Goal: Navigation & Orientation: Go to known website

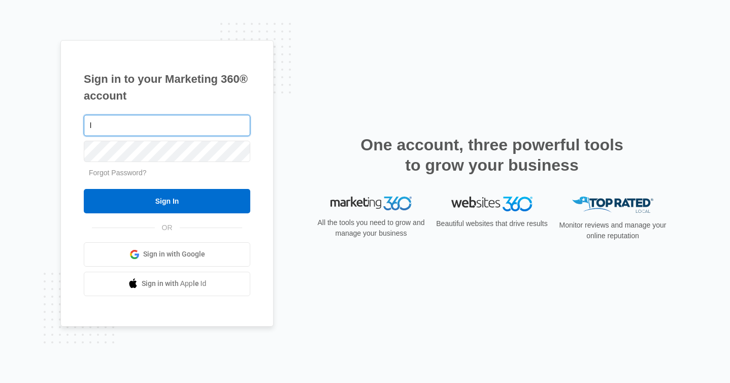
drag, startPoint x: 176, startPoint y: 124, endPoint x: 43, endPoint y: 123, distance: 133.0
click at [43, 123] on div "Sign in to your Marketing 360® account l Forgot Password? Sign In OR Sign in wi…" at bounding box center [365, 191] width 730 height 383
paste input "[PERSON_NAME][EMAIL_ADDRESS][DOMAIN_NAME]"
type input "[EMAIL_ADDRESS][DOMAIN_NAME]"
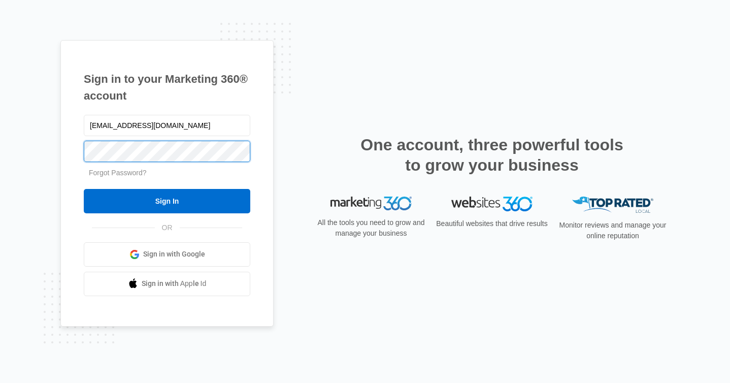
click at [54, 141] on div "Sign in to your Marketing 360® account [EMAIL_ADDRESS][DOMAIN_NAME] Forgot Pass…" at bounding box center [365, 191] width 730 height 383
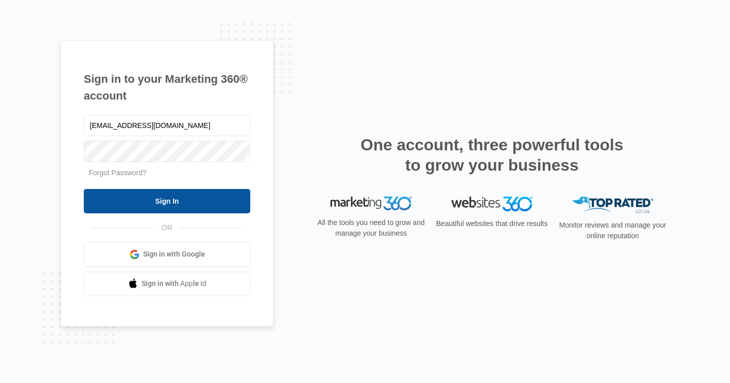
click at [96, 209] on input "Sign In" at bounding box center [167, 201] width 166 height 24
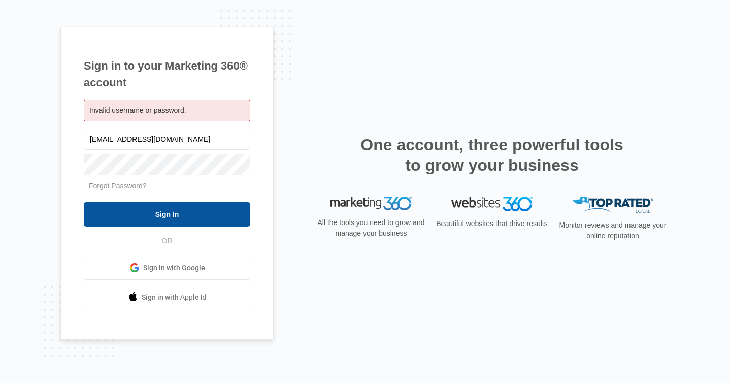
click at [159, 209] on input "Sign In" at bounding box center [167, 214] width 166 height 24
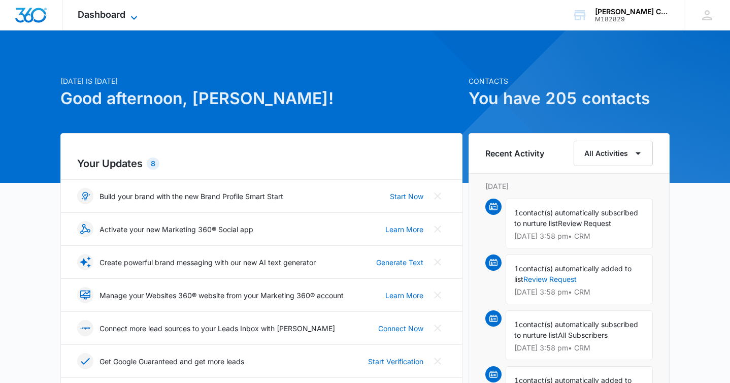
click at [118, 18] on span "Dashboard" at bounding box center [102, 14] width 48 height 11
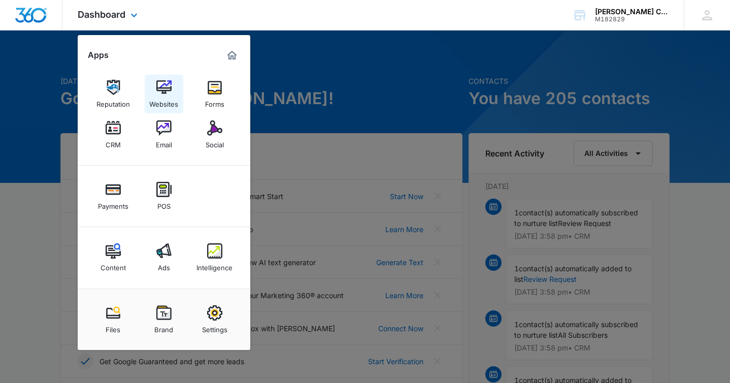
click at [158, 87] on img at bounding box center [163, 87] width 15 height 15
